Goal: Transaction & Acquisition: Purchase product/service

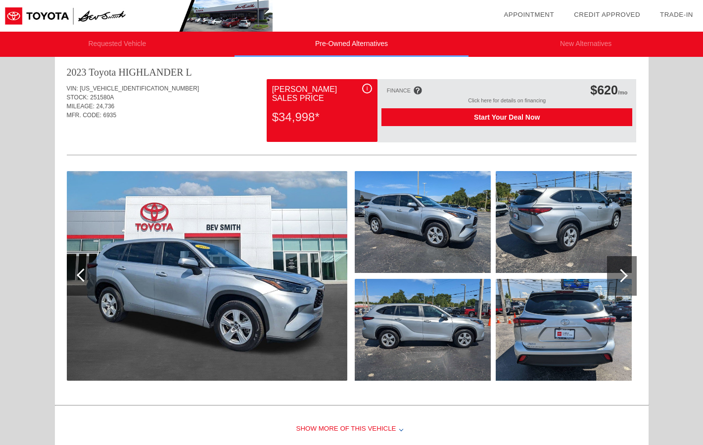
scroll to position [415, 0]
click at [623, 272] on div at bounding box center [621, 275] width 13 height 13
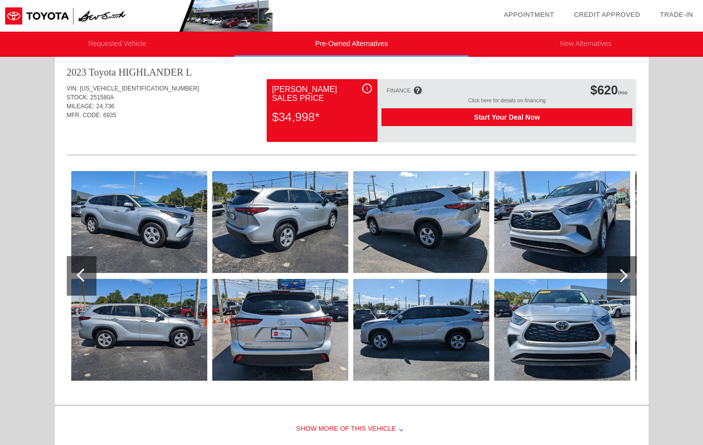
click at [623, 272] on div at bounding box center [621, 275] width 13 height 13
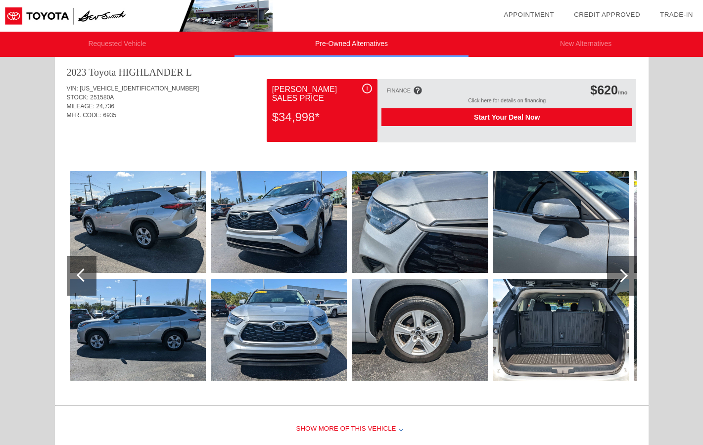
click at [623, 272] on div at bounding box center [621, 275] width 13 height 13
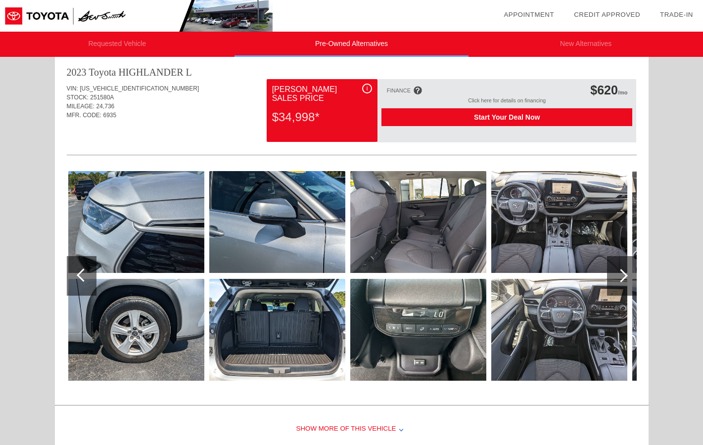
click at [623, 272] on div at bounding box center [621, 275] width 13 height 13
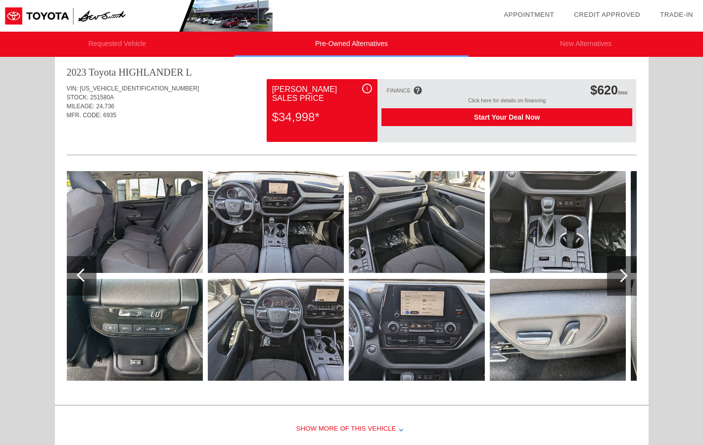
click at [623, 272] on div at bounding box center [621, 275] width 13 height 13
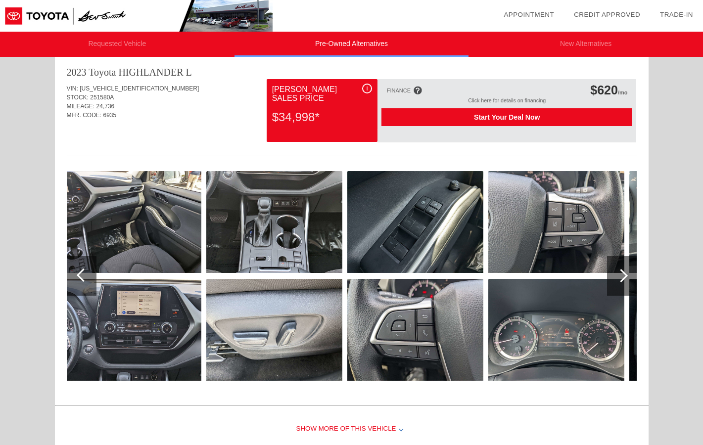
click at [623, 272] on div at bounding box center [621, 275] width 13 height 13
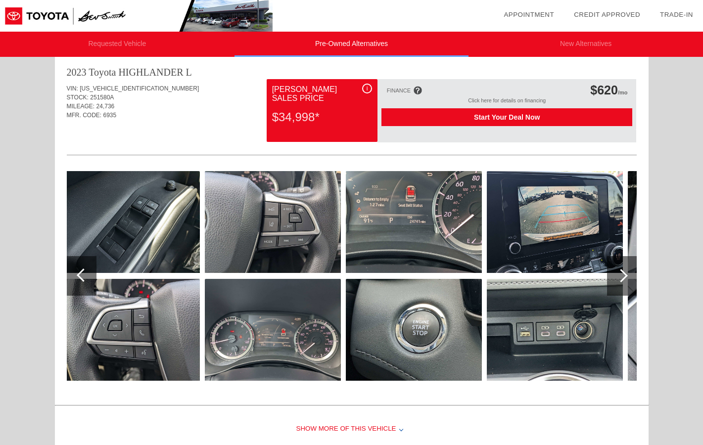
click at [623, 272] on div at bounding box center [621, 275] width 13 height 13
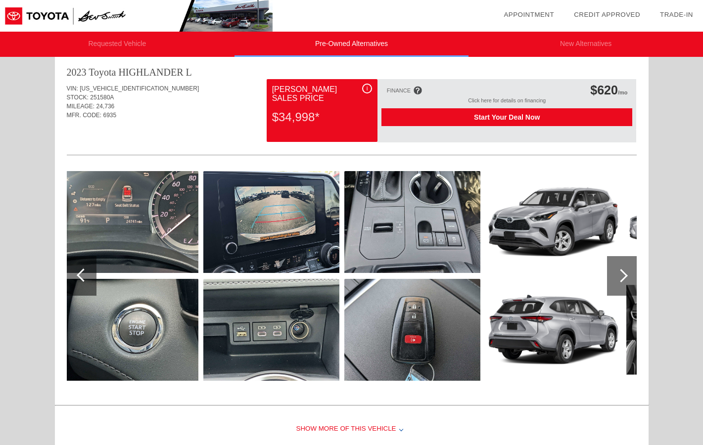
click at [623, 272] on div at bounding box center [621, 275] width 13 height 13
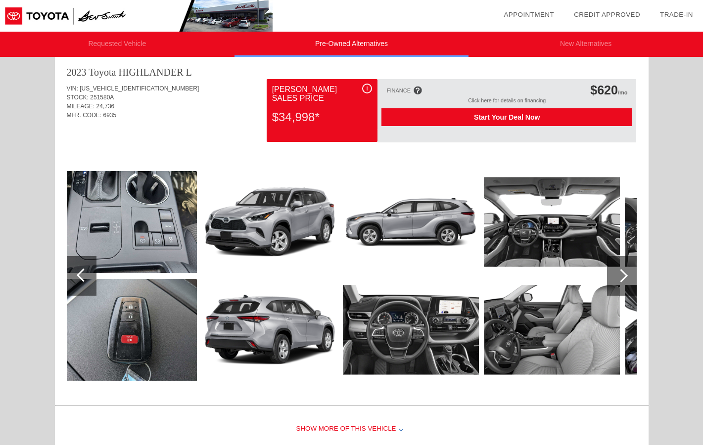
click at [623, 272] on div at bounding box center [621, 275] width 13 height 13
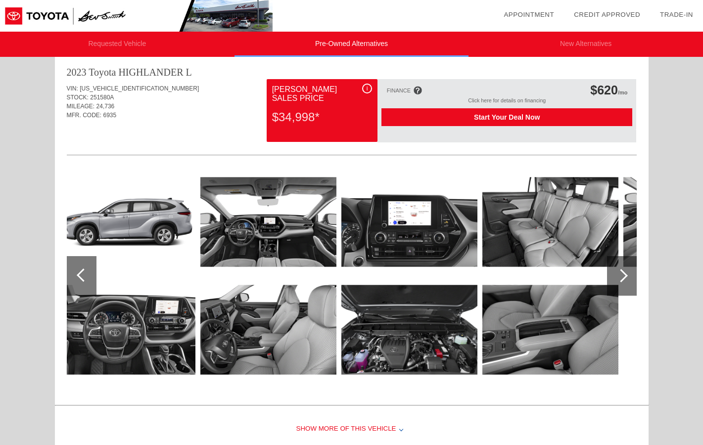
click at [623, 272] on div at bounding box center [621, 275] width 13 height 13
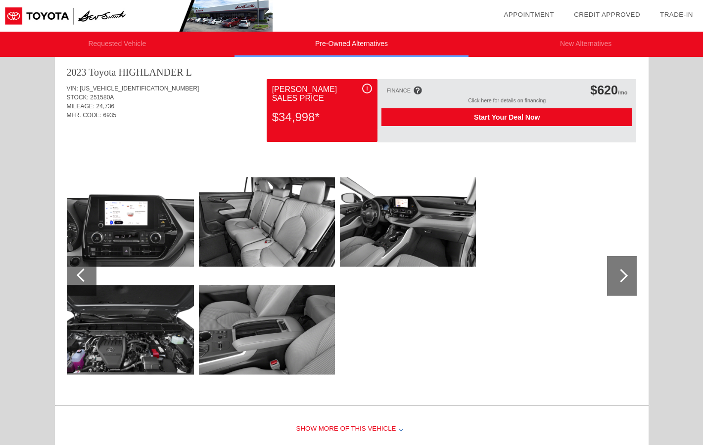
click at [301, 215] on img at bounding box center [267, 222] width 136 height 102
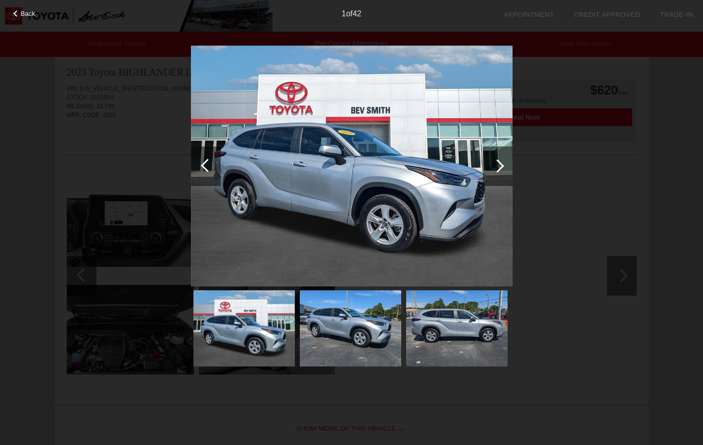
click at [500, 167] on div at bounding box center [497, 165] width 13 height 13
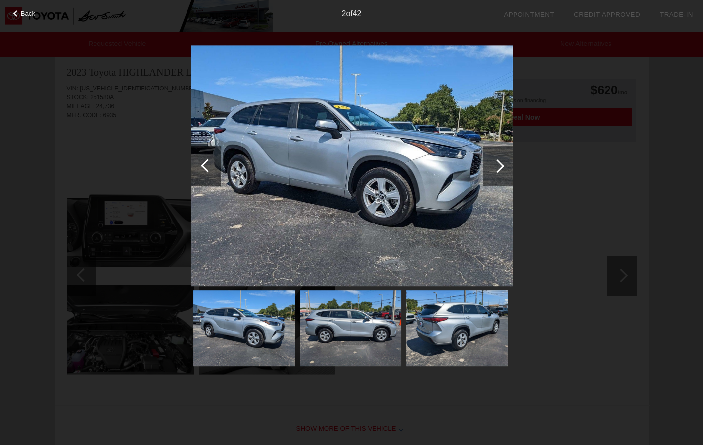
click at [500, 167] on div at bounding box center [497, 165] width 13 height 13
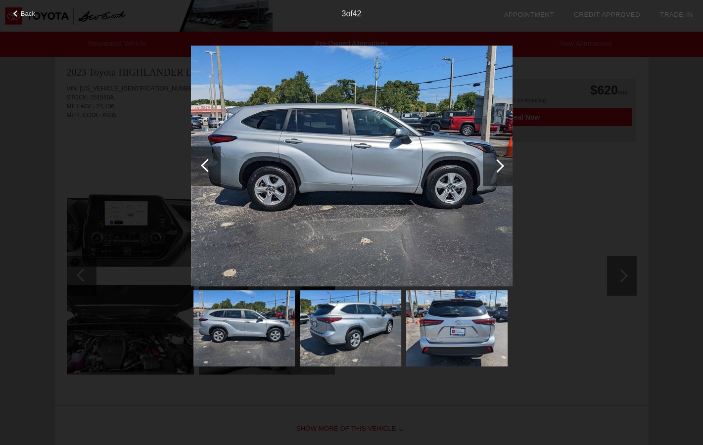
click at [500, 167] on div at bounding box center [497, 165] width 13 height 13
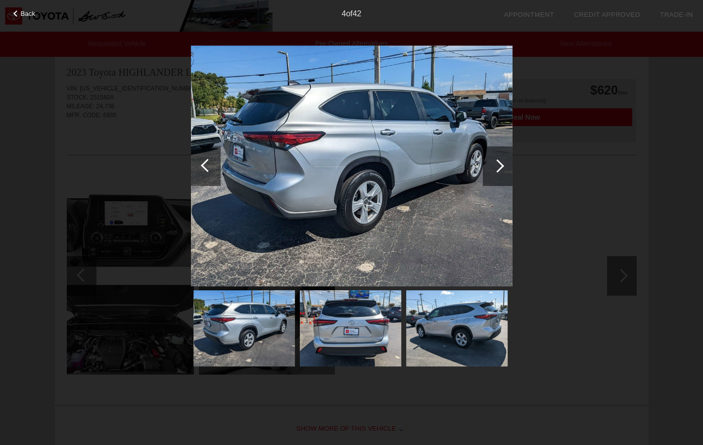
click at [500, 167] on div at bounding box center [497, 165] width 13 height 13
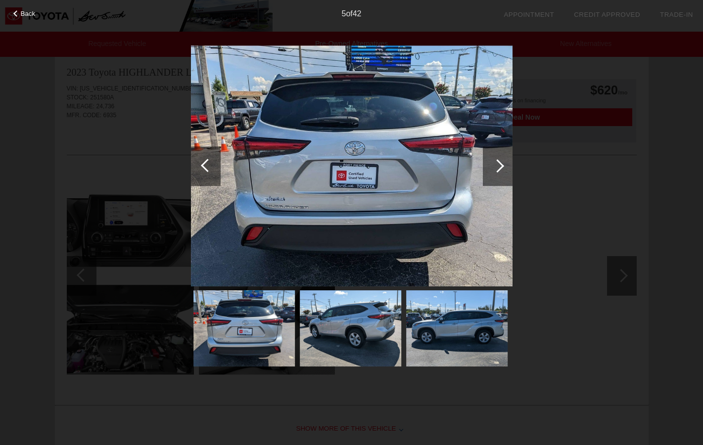
click at [500, 167] on div at bounding box center [497, 165] width 13 height 13
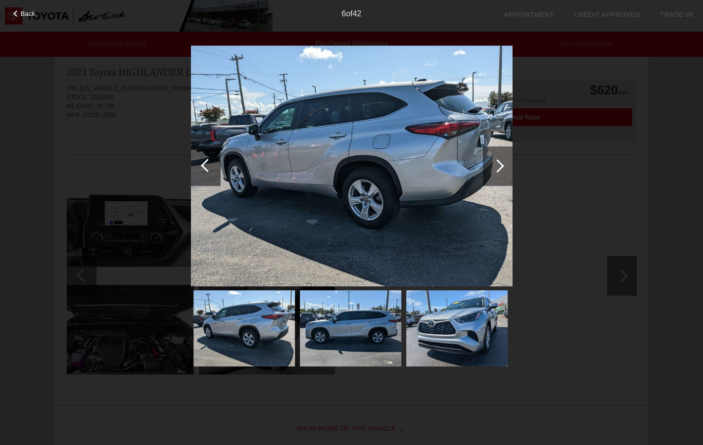
click at [500, 167] on div at bounding box center [497, 165] width 13 height 13
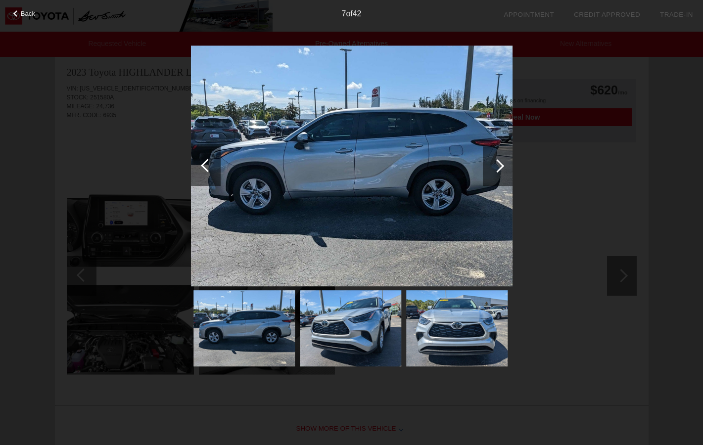
click at [500, 167] on div at bounding box center [497, 165] width 13 height 13
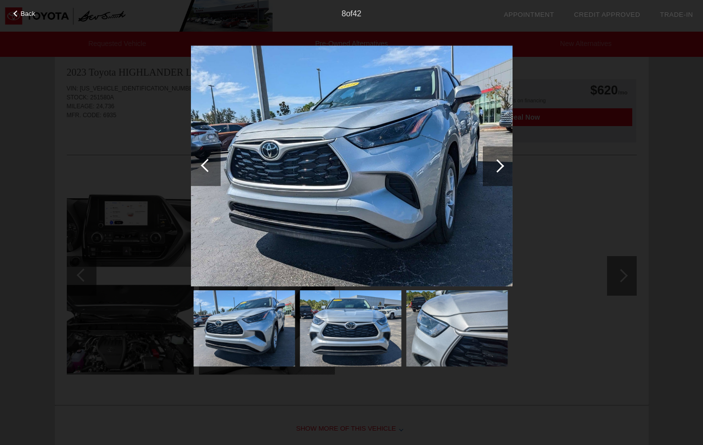
click at [500, 167] on div at bounding box center [497, 165] width 13 height 13
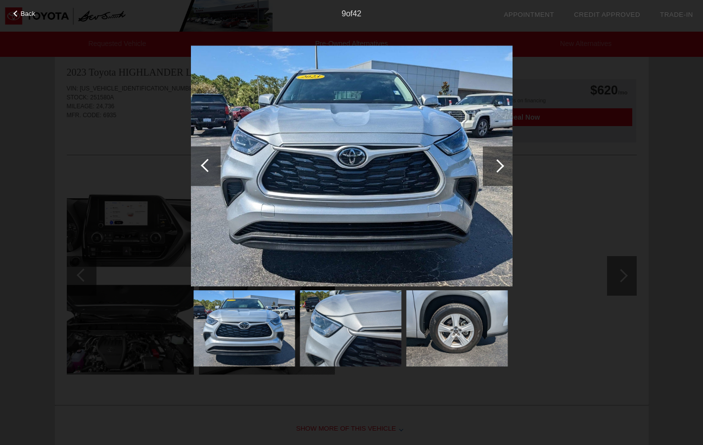
click at [500, 167] on div at bounding box center [497, 165] width 13 height 13
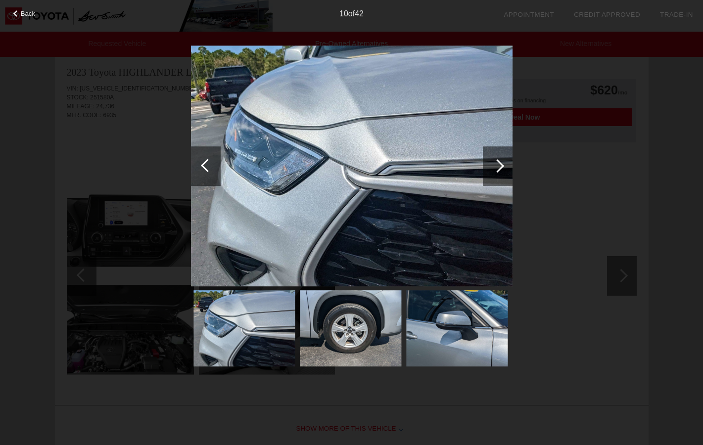
click at [500, 167] on div at bounding box center [497, 165] width 13 height 13
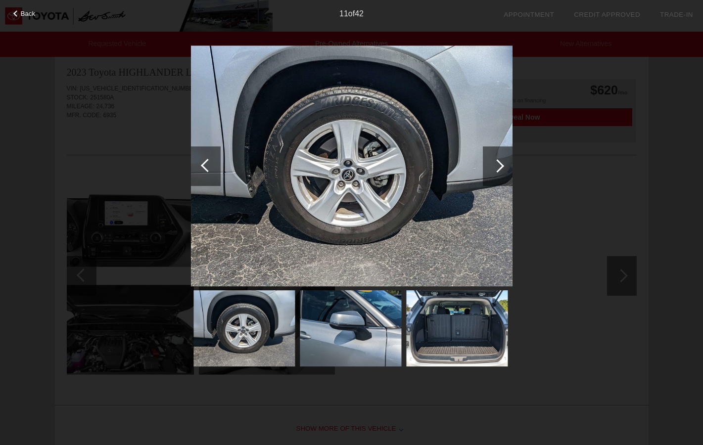
click at [500, 167] on div at bounding box center [497, 165] width 13 height 13
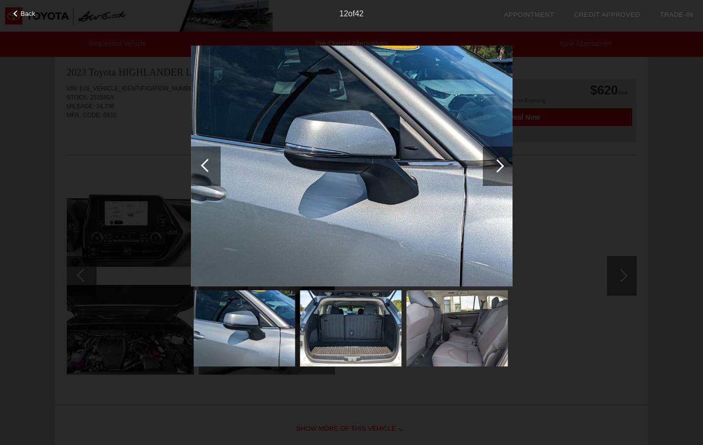
click at [500, 167] on div at bounding box center [497, 165] width 13 height 13
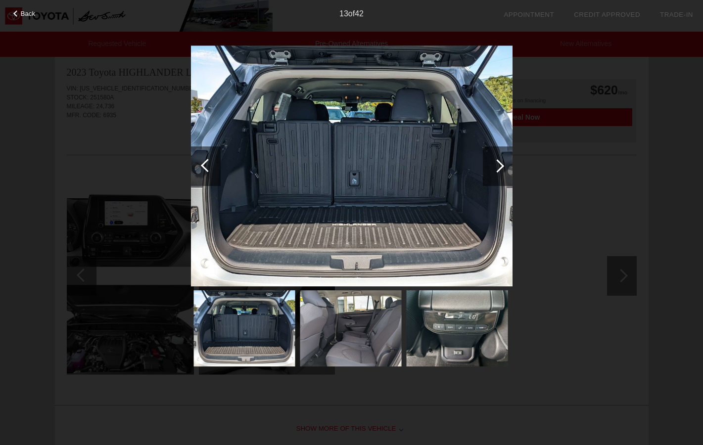
click at [204, 162] on div at bounding box center [206, 167] width 30 height 40
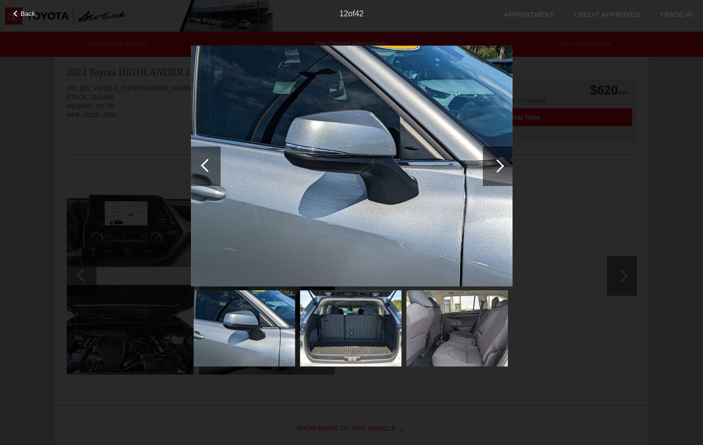
click at [499, 164] on div at bounding box center [497, 165] width 13 height 13
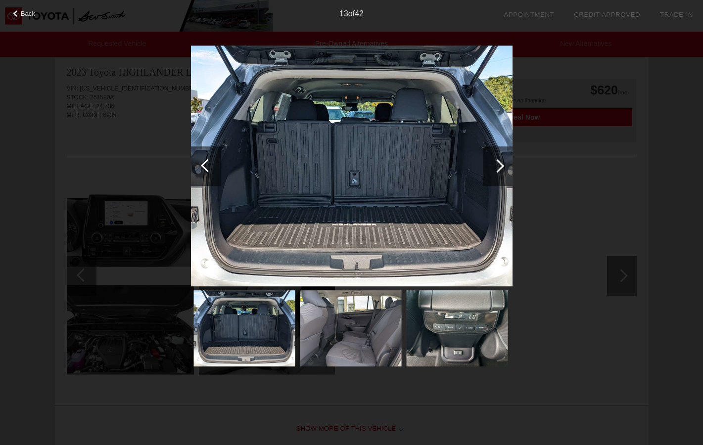
click at [16, 16] on div at bounding box center [16, 13] width 6 height 6
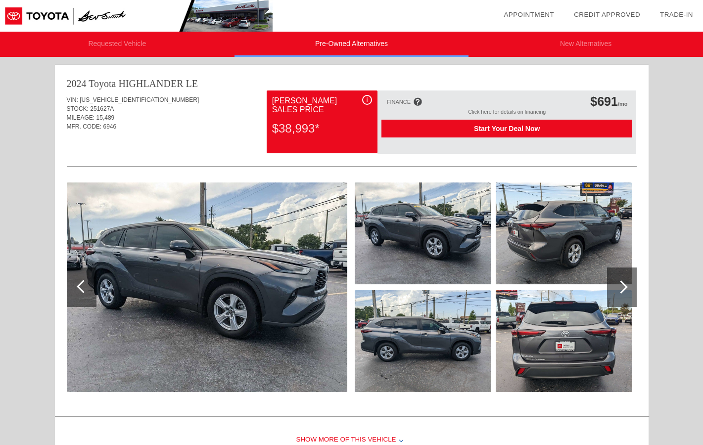
scroll to position [0, 0]
click at [375, 43] on li "Pre-Owned Alternatives" at bounding box center [352, 44] width 235 height 25
click at [42, 18] on img at bounding box center [136, 16] width 273 height 32
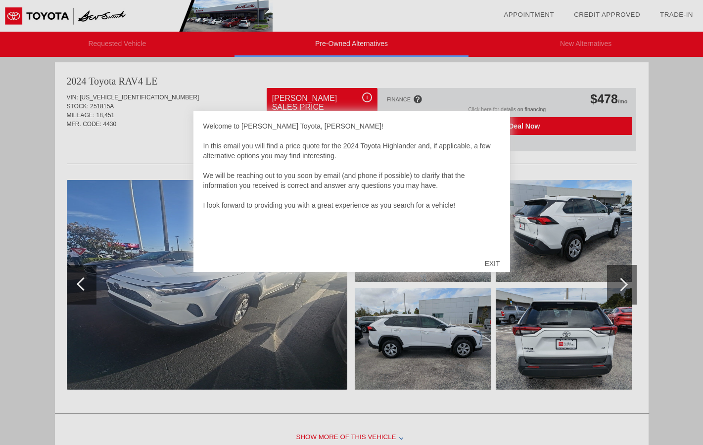
click at [491, 265] on div "EXIT" at bounding box center [492, 264] width 35 height 30
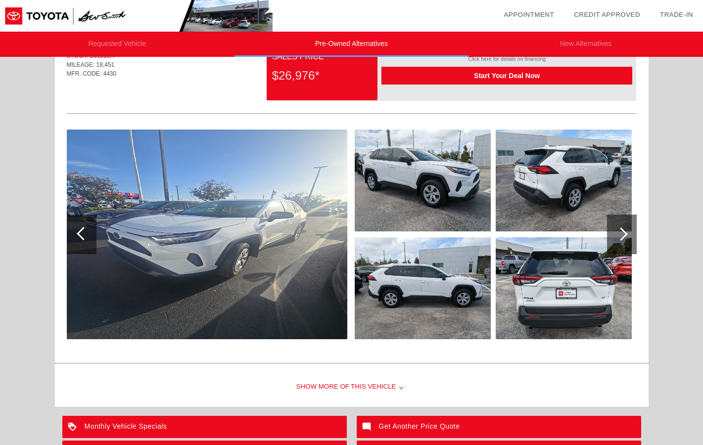
scroll to position [869, 0]
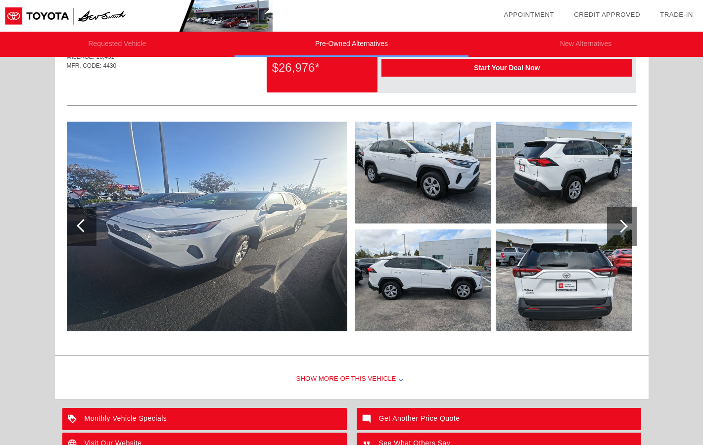
click at [625, 222] on div at bounding box center [622, 227] width 30 height 40
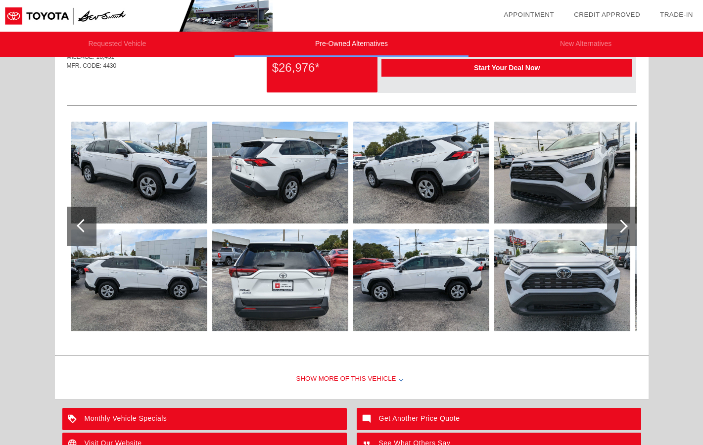
click at [625, 222] on div at bounding box center [622, 227] width 30 height 40
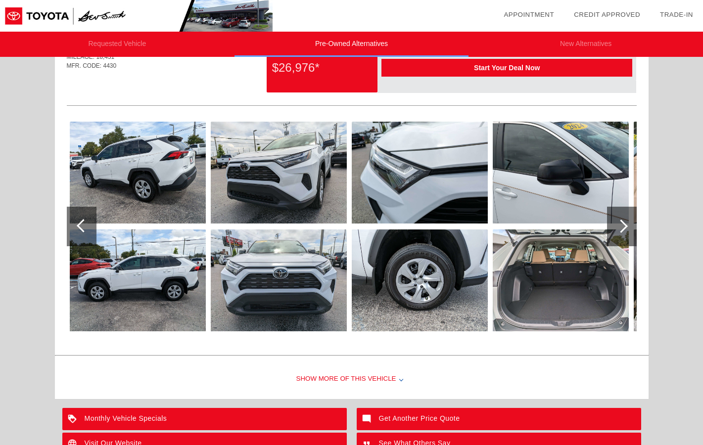
click at [625, 222] on div at bounding box center [622, 227] width 30 height 40
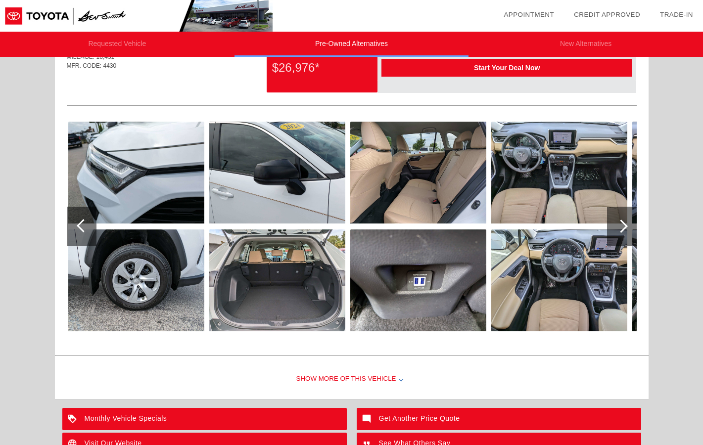
click at [625, 222] on div at bounding box center [622, 227] width 30 height 40
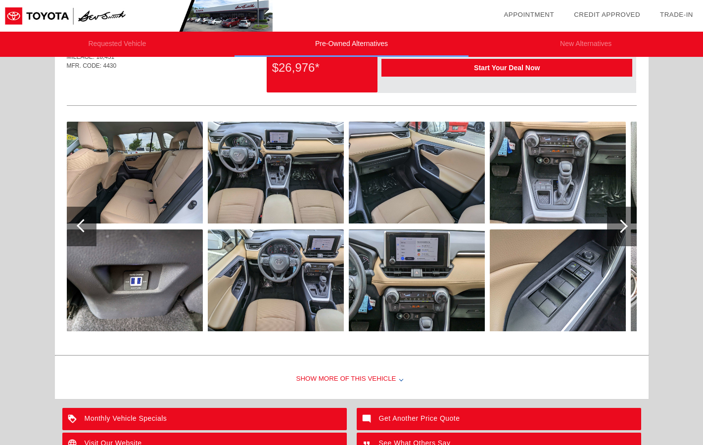
click at [625, 222] on div at bounding box center [622, 227] width 30 height 40
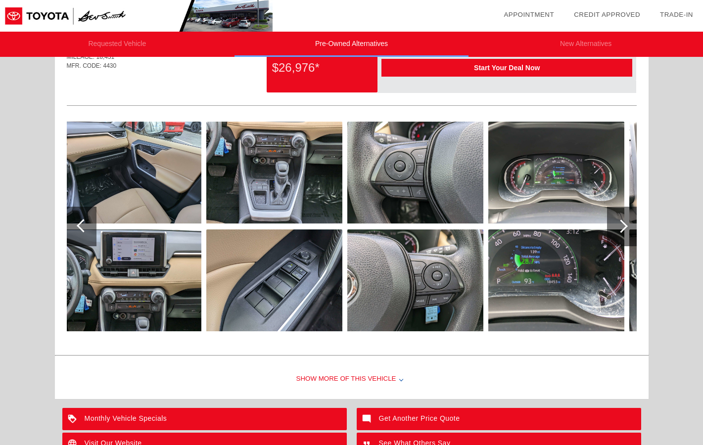
click at [625, 222] on div at bounding box center [622, 227] width 30 height 40
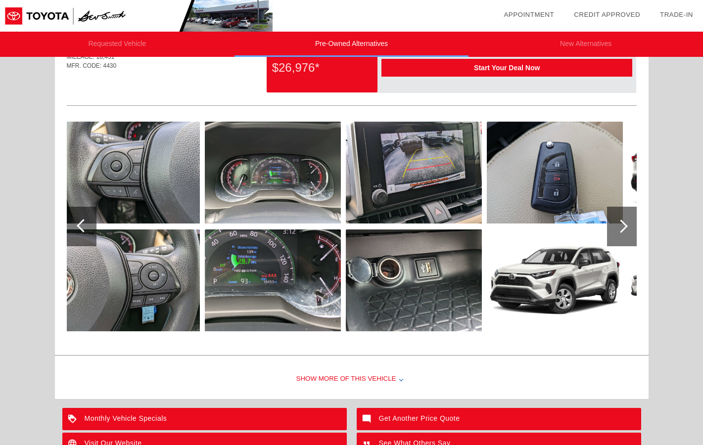
click at [625, 222] on div at bounding box center [622, 227] width 30 height 40
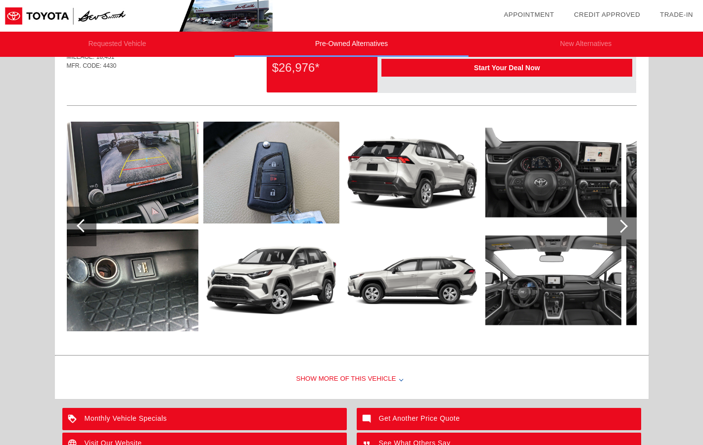
click at [81, 223] on div at bounding box center [83, 225] width 13 height 13
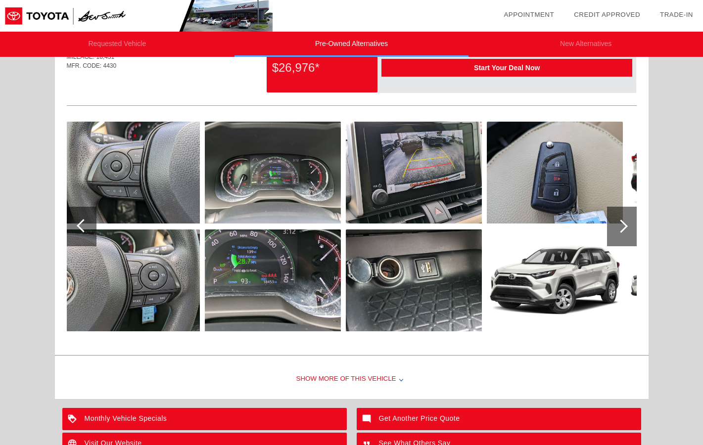
click at [620, 225] on div at bounding box center [621, 226] width 13 height 13
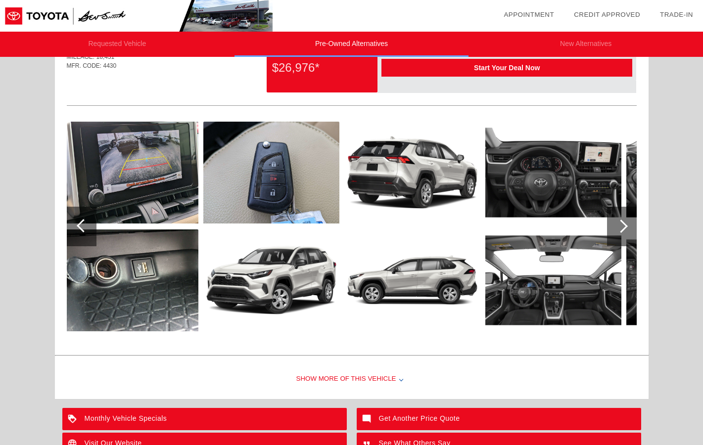
click at [622, 225] on div at bounding box center [621, 226] width 13 height 13
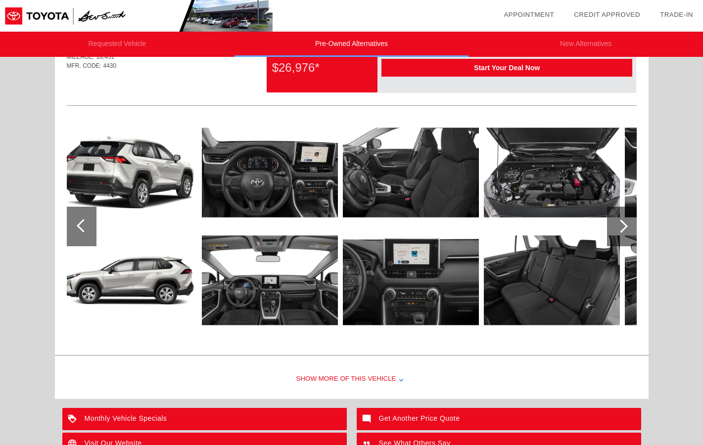
click at [622, 225] on div at bounding box center [621, 226] width 13 height 13
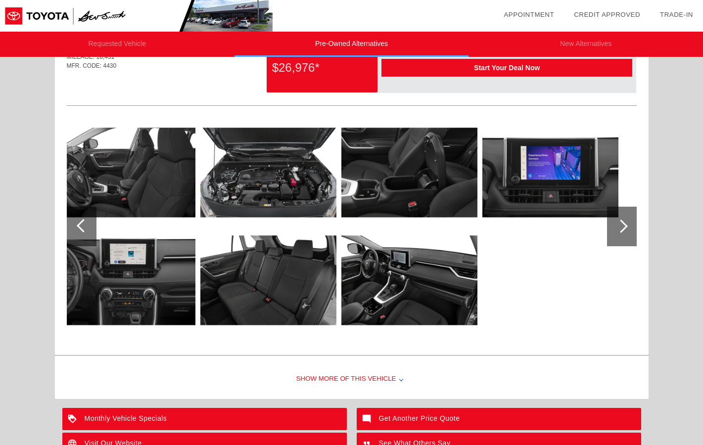
click at [622, 225] on div at bounding box center [621, 226] width 13 height 13
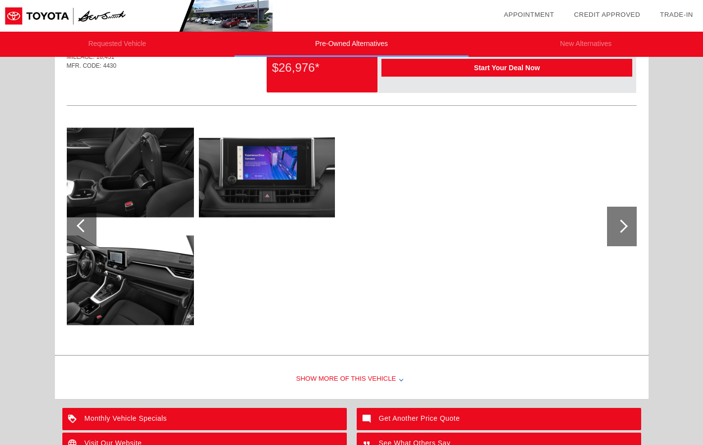
click at [622, 225] on div at bounding box center [621, 226] width 13 height 13
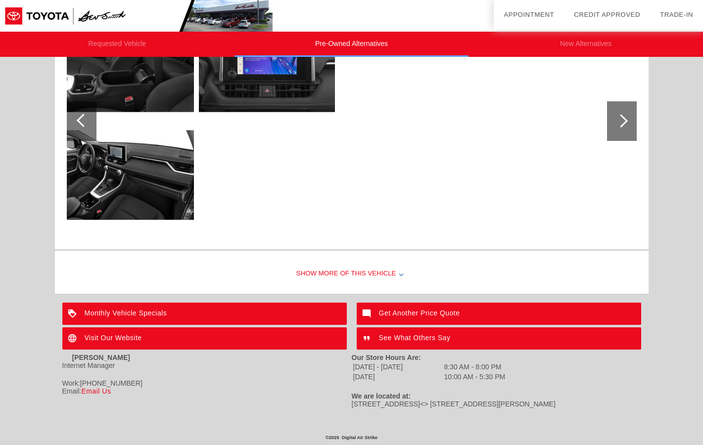
scroll to position [975, 0]
click at [353, 270] on div "Show More of this Vehicle" at bounding box center [352, 274] width 594 height 40
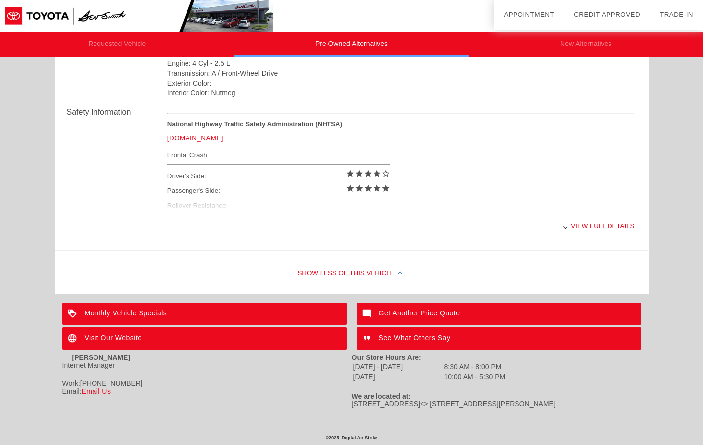
scroll to position [1177, 0]
click at [172, 313] on div "Monthly Vehicle Specials" at bounding box center [204, 314] width 285 height 22
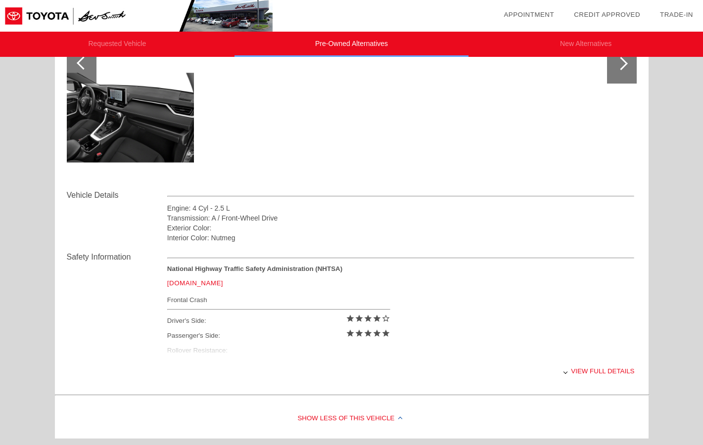
scroll to position [1032, 0]
click at [610, 369] on div "View full details" at bounding box center [401, 371] width 468 height 24
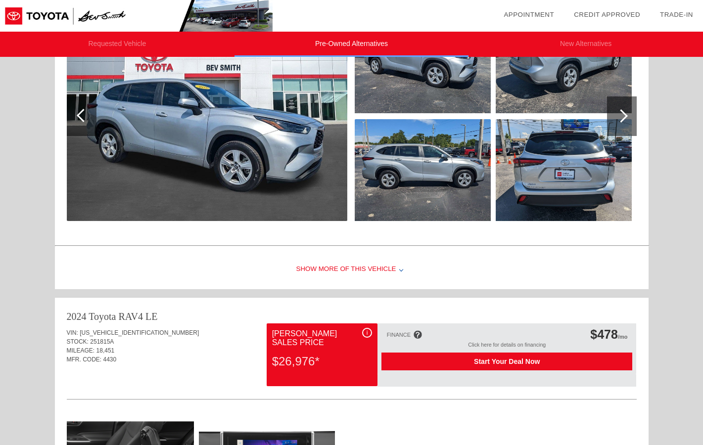
scroll to position [588, 0]
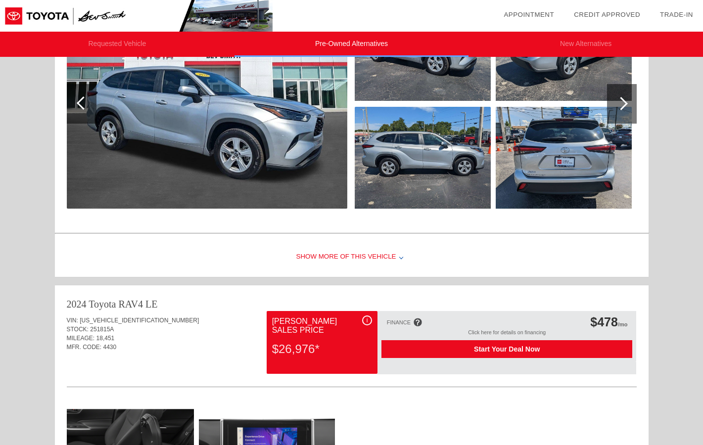
click at [366, 257] on div "Show More of this Vehicle" at bounding box center [352, 258] width 594 height 40
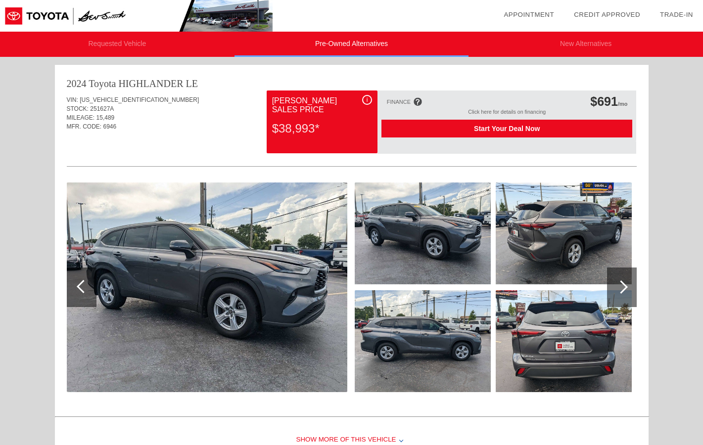
scroll to position [0, 0]
